Goal: Complete application form

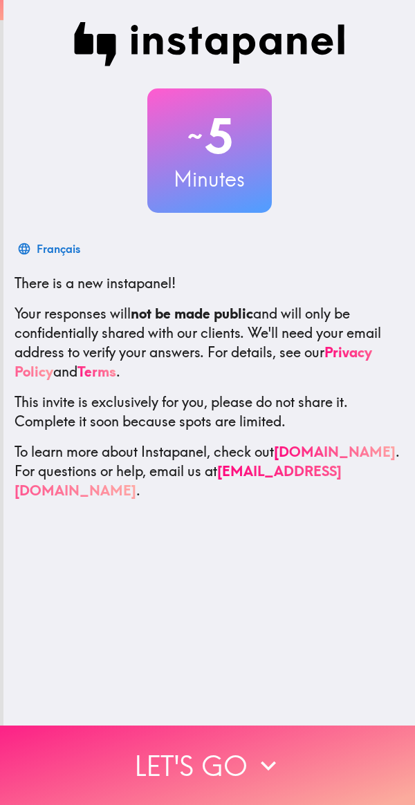
click at [211, 747] on button "Let's go" at bounding box center [207, 765] width 415 height 79
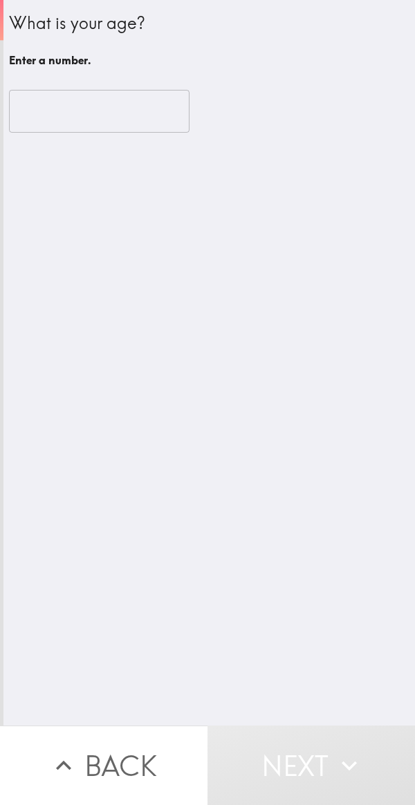
click at [111, 104] on input "number" at bounding box center [99, 111] width 180 height 43
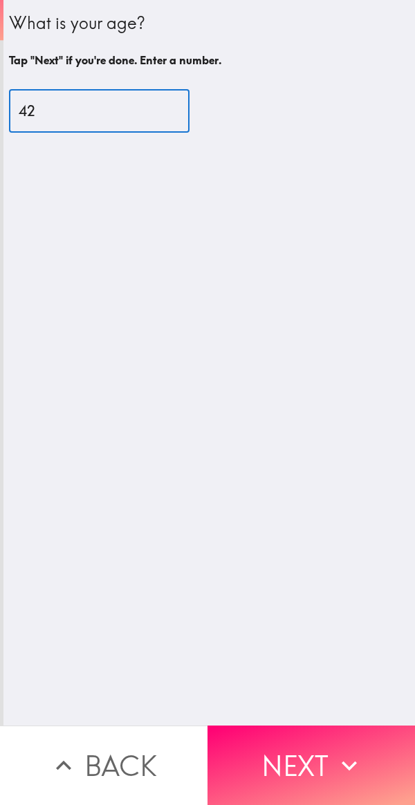
type input "42"
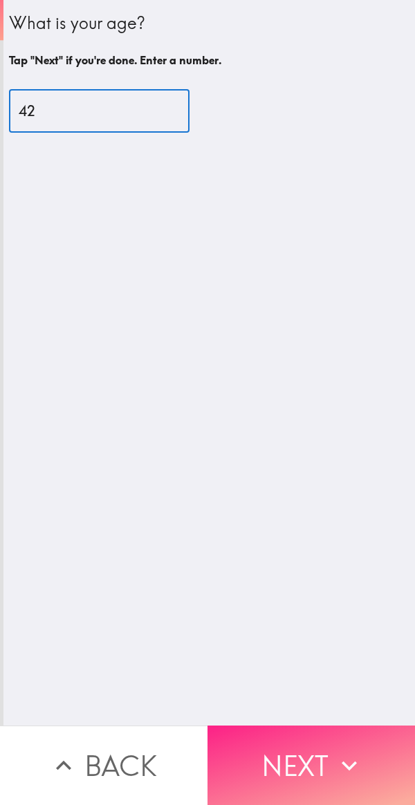
click at [265, 744] on button "Next" at bounding box center [310, 765] width 207 height 79
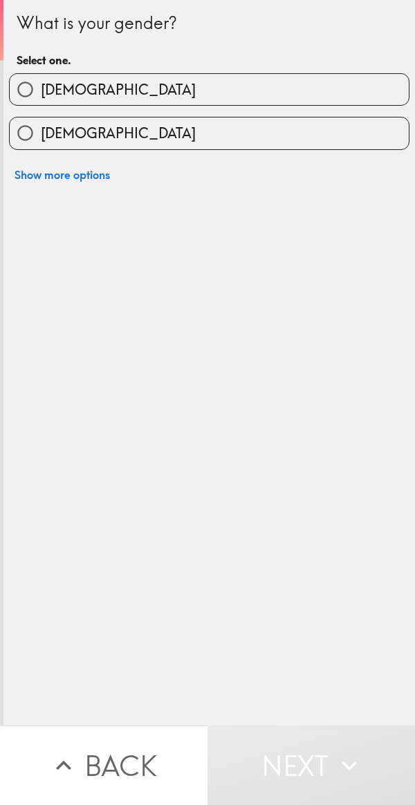
click at [268, 96] on label "[DEMOGRAPHIC_DATA]" at bounding box center [209, 89] width 399 height 31
click at [41, 96] on input "[DEMOGRAPHIC_DATA]" at bounding box center [25, 89] width 31 height 31
radio input "true"
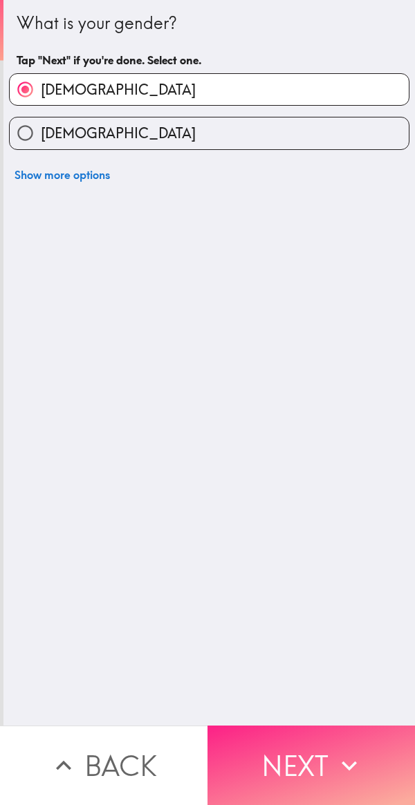
click at [303, 756] on button "Next" at bounding box center [310, 765] width 207 height 79
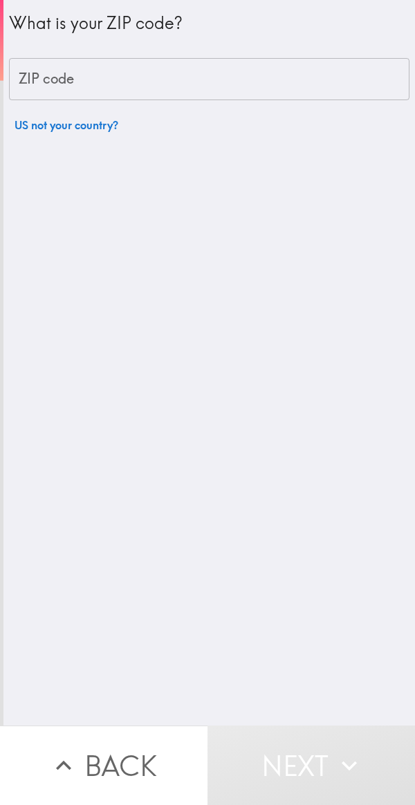
click at [233, 99] on input "ZIP code" at bounding box center [209, 79] width 400 height 43
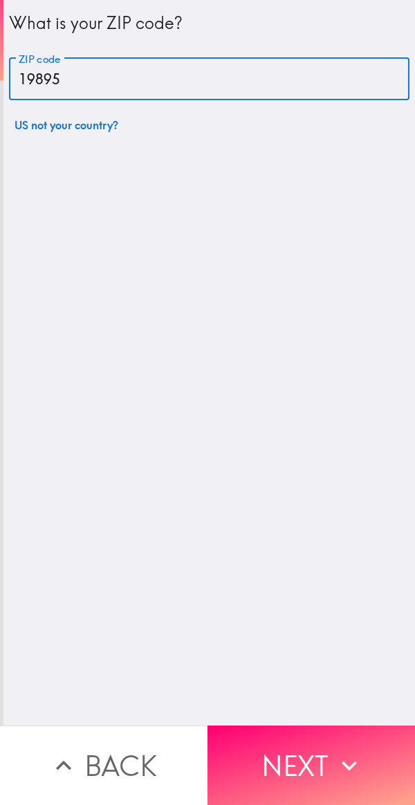
type input "19895"
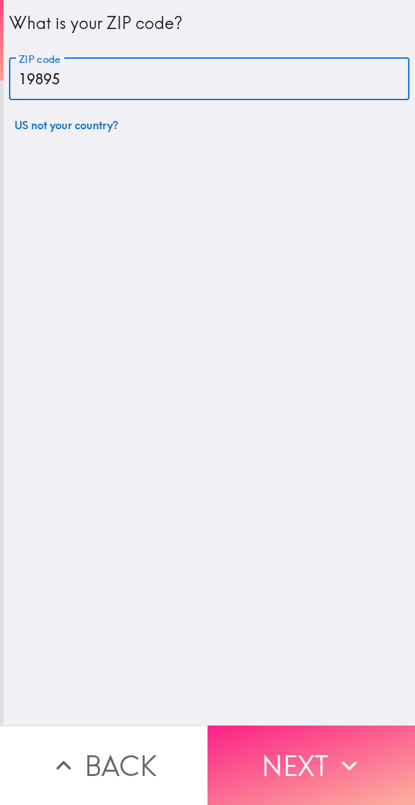
click at [275, 761] on button "Next" at bounding box center [310, 765] width 207 height 79
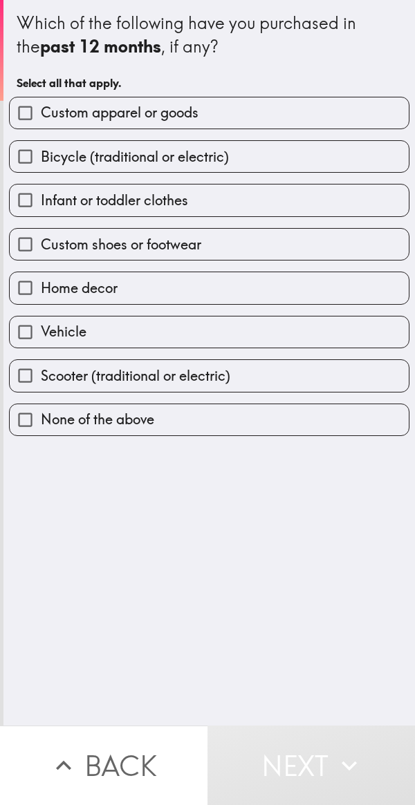
click at [222, 243] on label "Custom shoes or footwear" at bounding box center [209, 244] width 399 height 31
click at [41, 243] on input "Custom shoes or footwear" at bounding box center [25, 244] width 31 height 31
checkbox input "true"
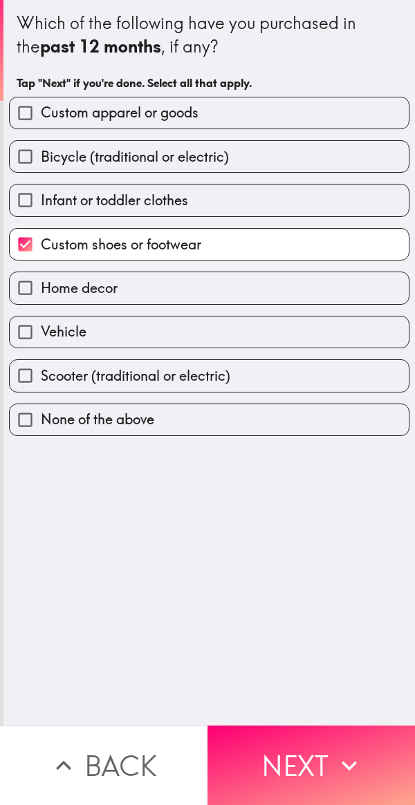
click at [257, 104] on label "Custom apparel or goods" at bounding box center [209, 112] width 399 height 31
click at [41, 104] on input "Custom apparel or goods" at bounding box center [25, 112] width 31 height 31
checkbox input "true"
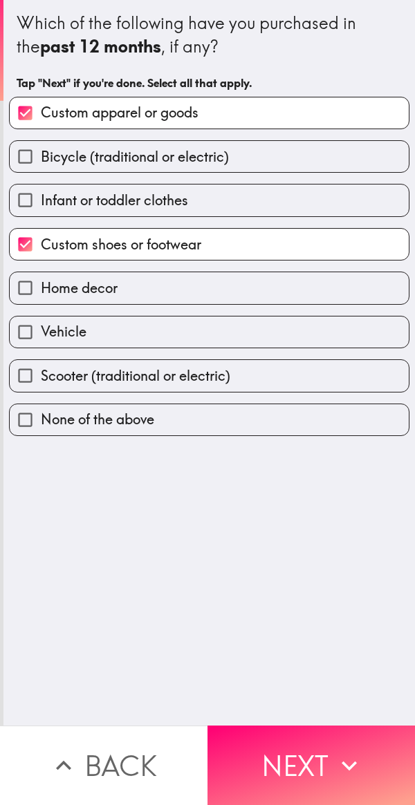
click at [300, 756] on button "Next" at bounding box center [310, 765] width 207 height 79
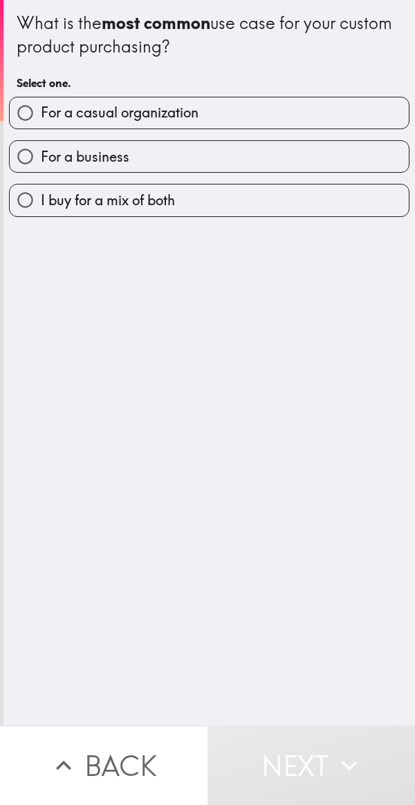
click at [225, 111] on label "For a casual organization" at bounding box center [209, 112] width 399 height 31
click at [41, 111] on input "For a casual organization" at bounding box center [25, 112] width 31 height 31
radio input "true"
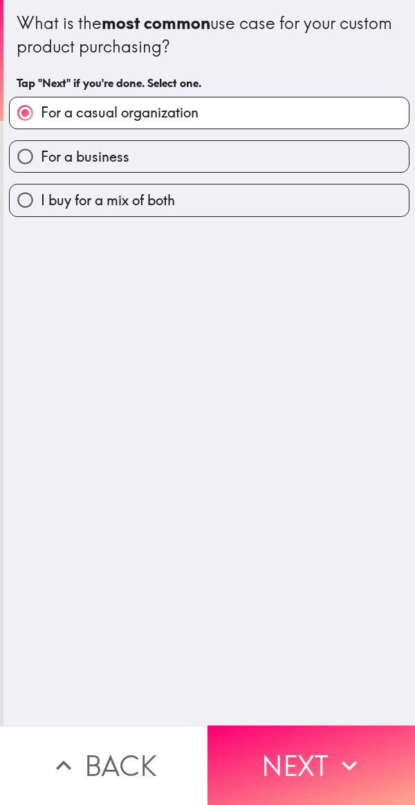
click at [214, 201] on label "I buy for a mix of both" at bounding box center [209, 200] width 399 height 31
click at [41, 201] on input "I buy for a mix of both" at bounding box center [25, 200] width 31 height 31
radio input "true"
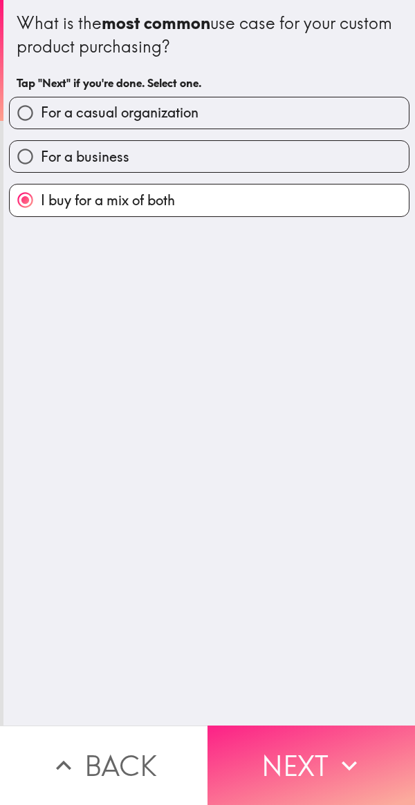
click at [318, 747] on button "Next" at bounding box center [310, 765] width 207 height 79
